Goal: Navigation & Orientation: Find specific page/section

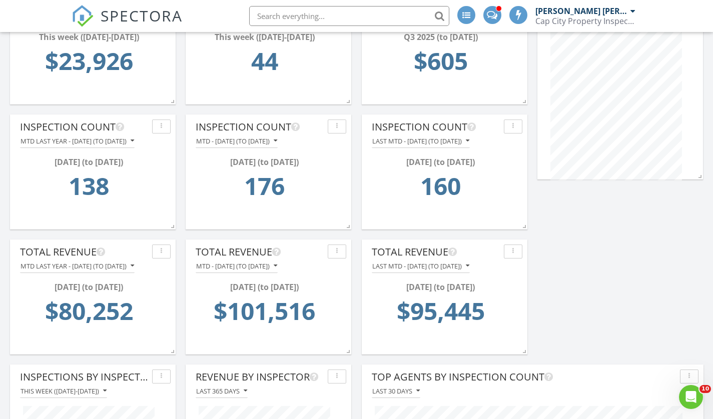
scroll to position [191, 0]
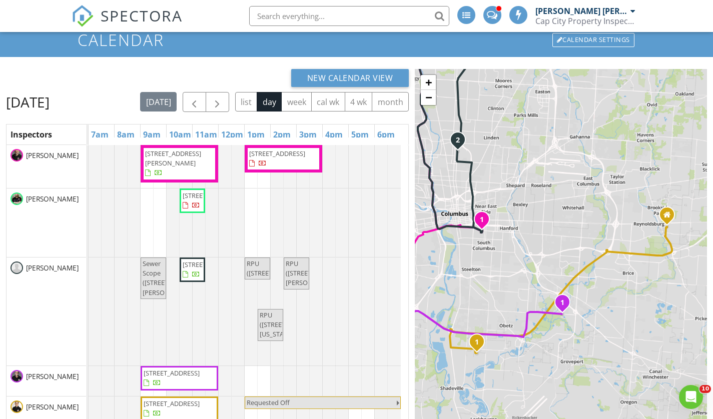
scroll to position [45, 0]
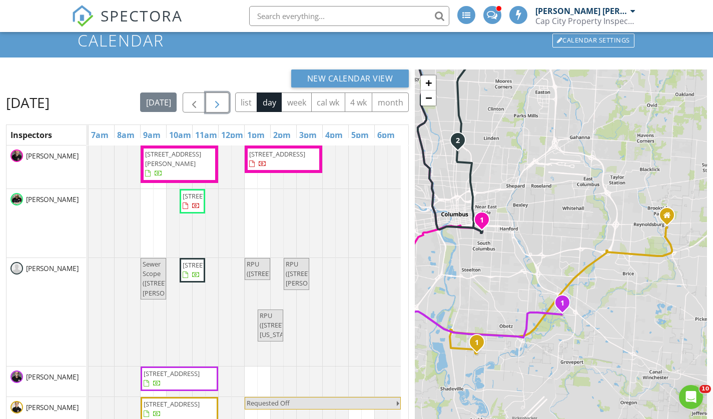
click at [223, 104] on span "button" at bounding box center [217, 103] width 12 height 12
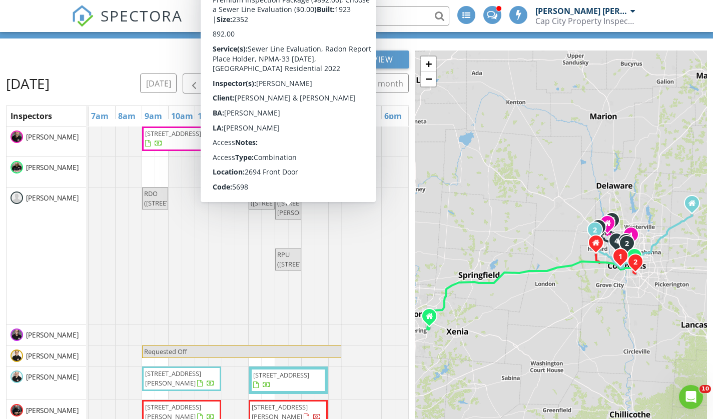
scroll to position [57, 0]
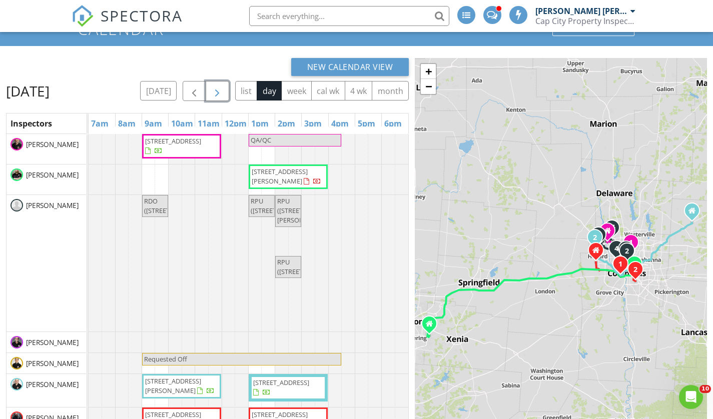
click at [222, 89] on span "button" at bounding box center [217, 92] width 12 height 12
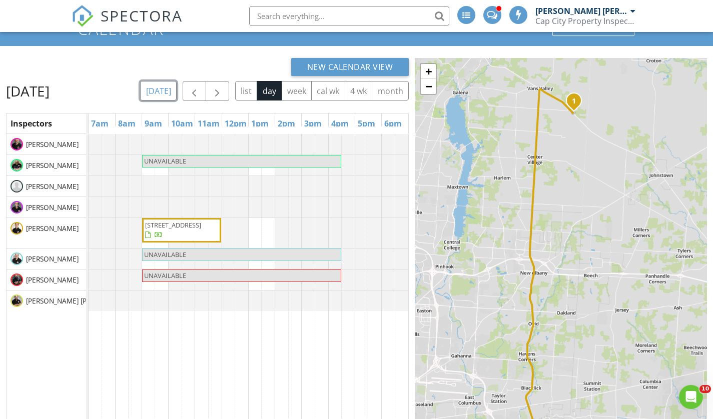
click at [177, 92] on button "[DATE]" at bounding box center [158, 91] width 37 height 20
